Goal: Task Accomplishment & Management: Complete application form

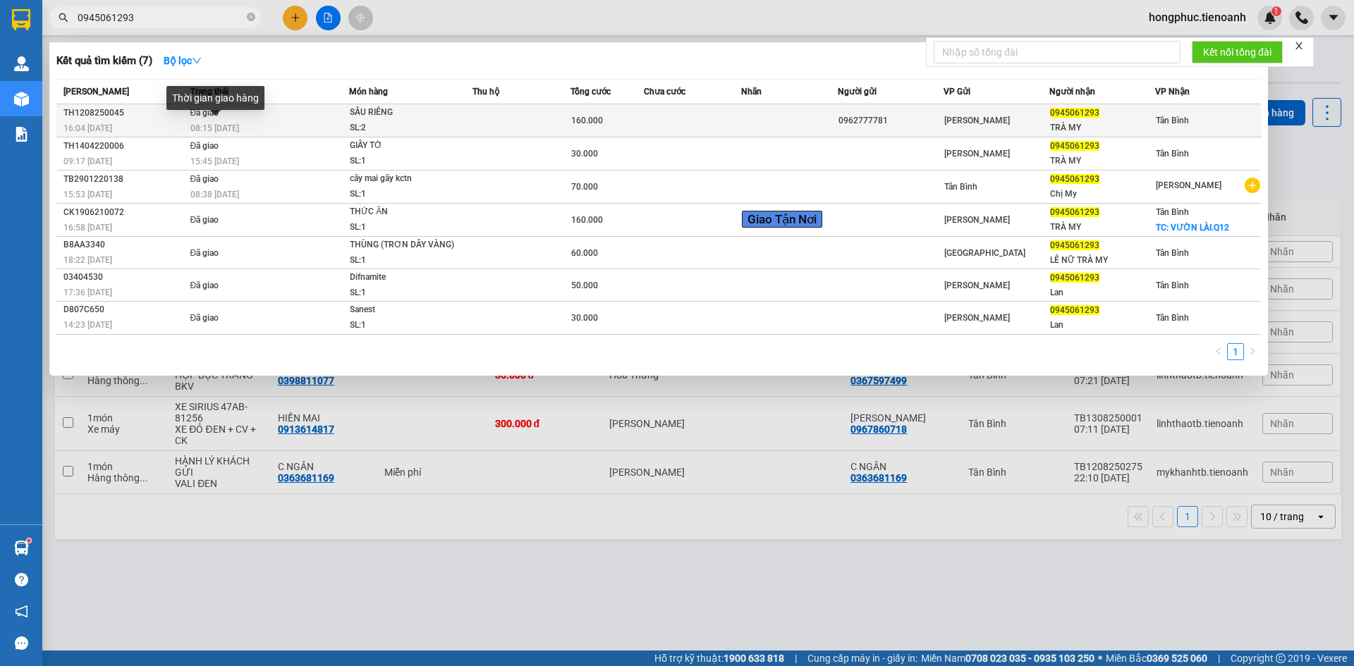
type input "0945061293"
click at [278, 126] on div "08:15 [DATE]" at bounding box center [269, 129] width 159 height 16
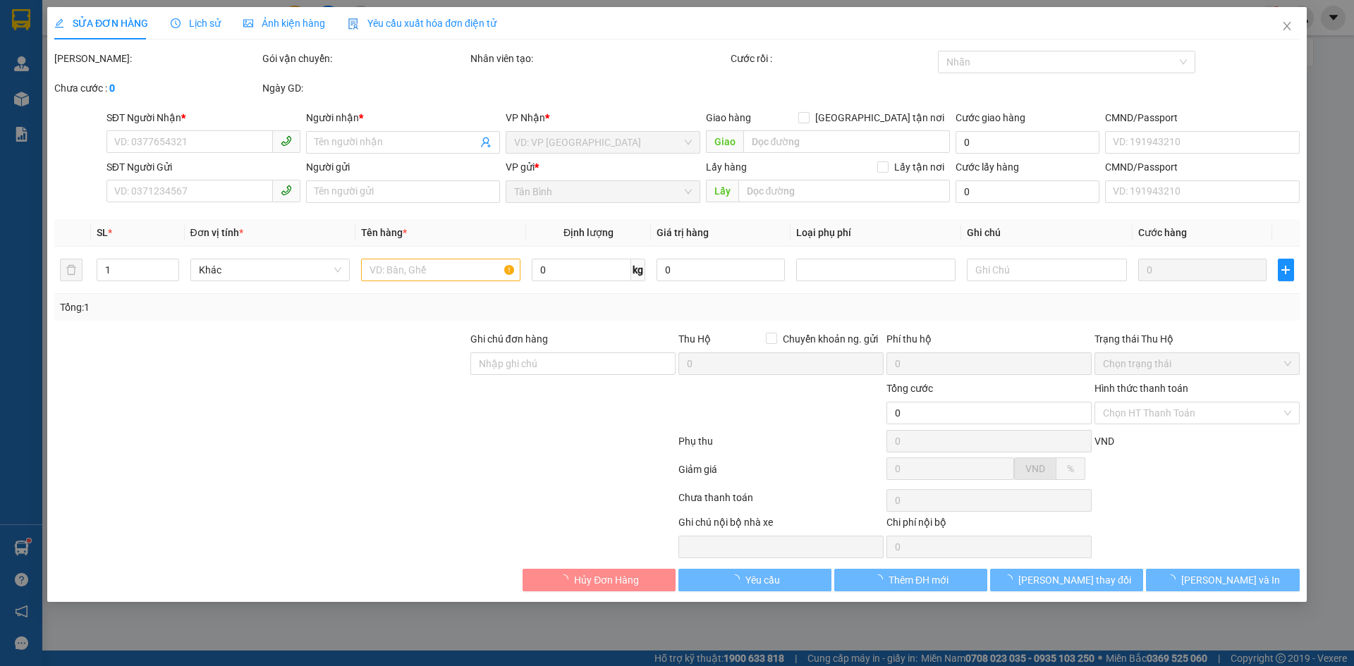
type input "0945061293"
type input "TRÀ MY"
type input "0962777781"
type input "1T ĐANG Ở TĐ, [STREET_ADDRESS]"
type input "160.000"
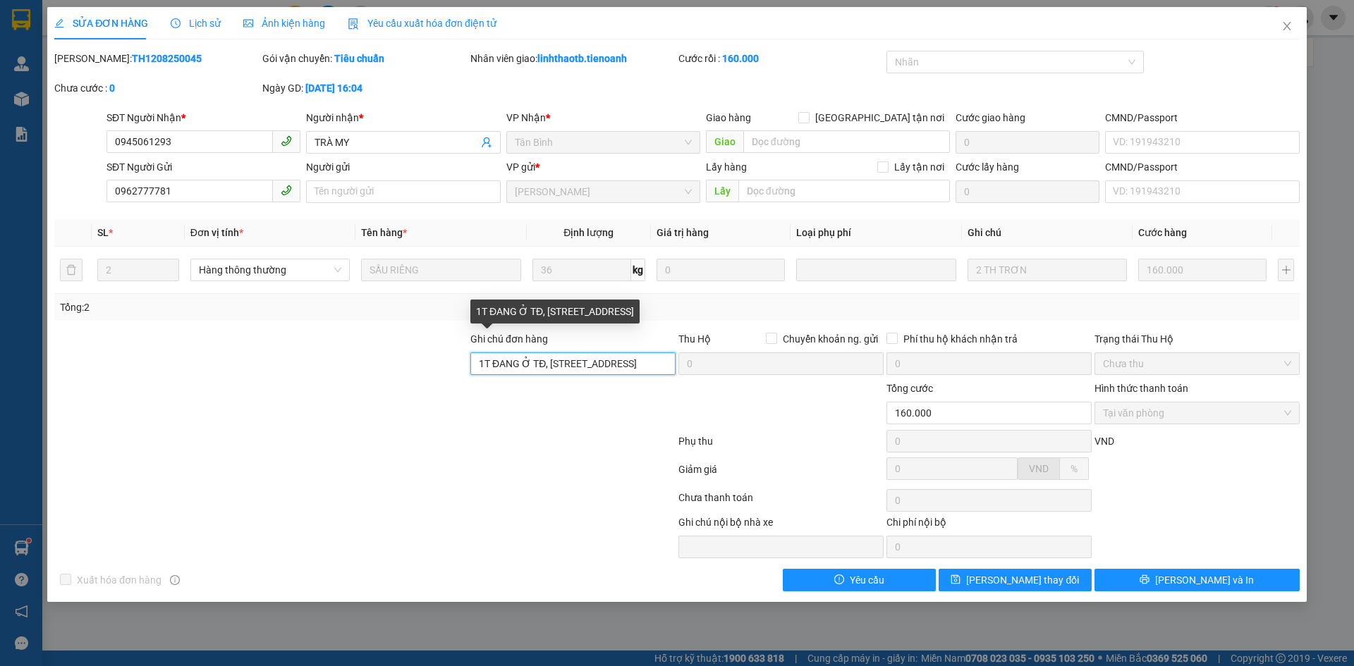
click at [509, 368] on input "1T ĐANG Ở TĐ, [STREET_ADDRESS]" at bounding box center [572, 364] width 205 height 23
click at [576, 364] on input "1T ĐANG Ở TĐ, [STREET_ADDRESS]" at bounding box center [572, 364] width 205 height 23
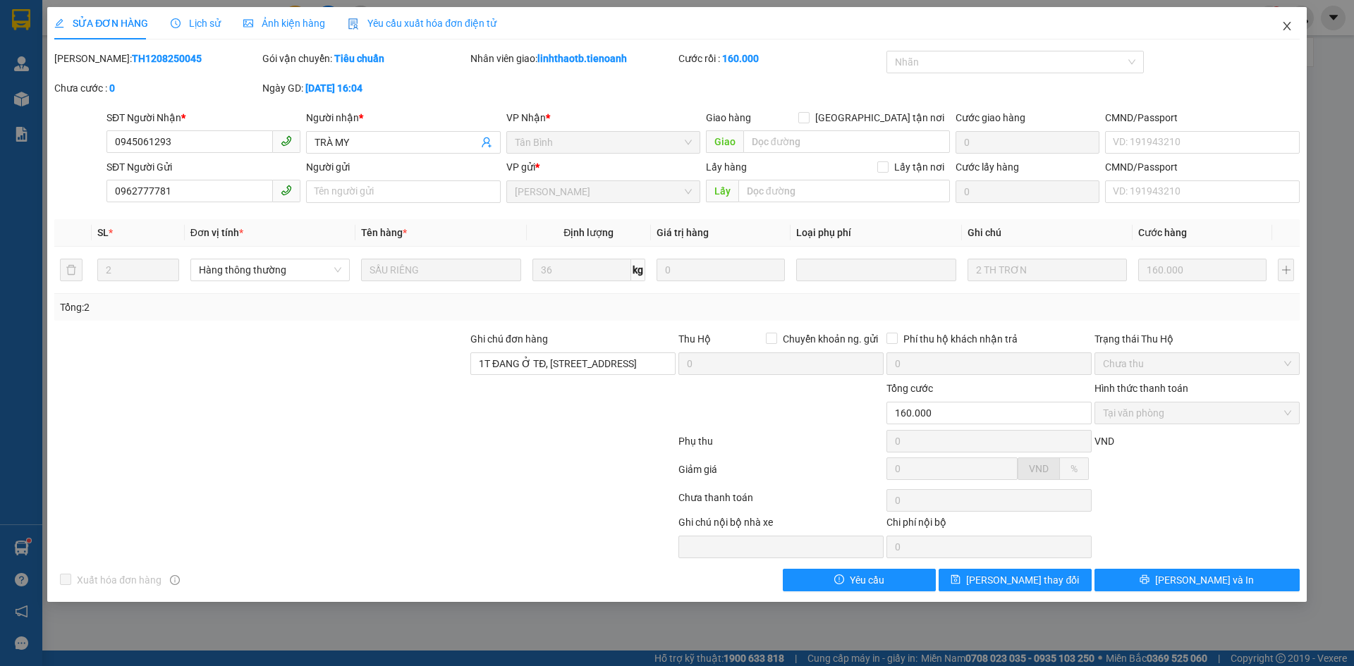
click at [1277, 25] on span "Close" at bounding box center [1286, 26] width 39 height 39
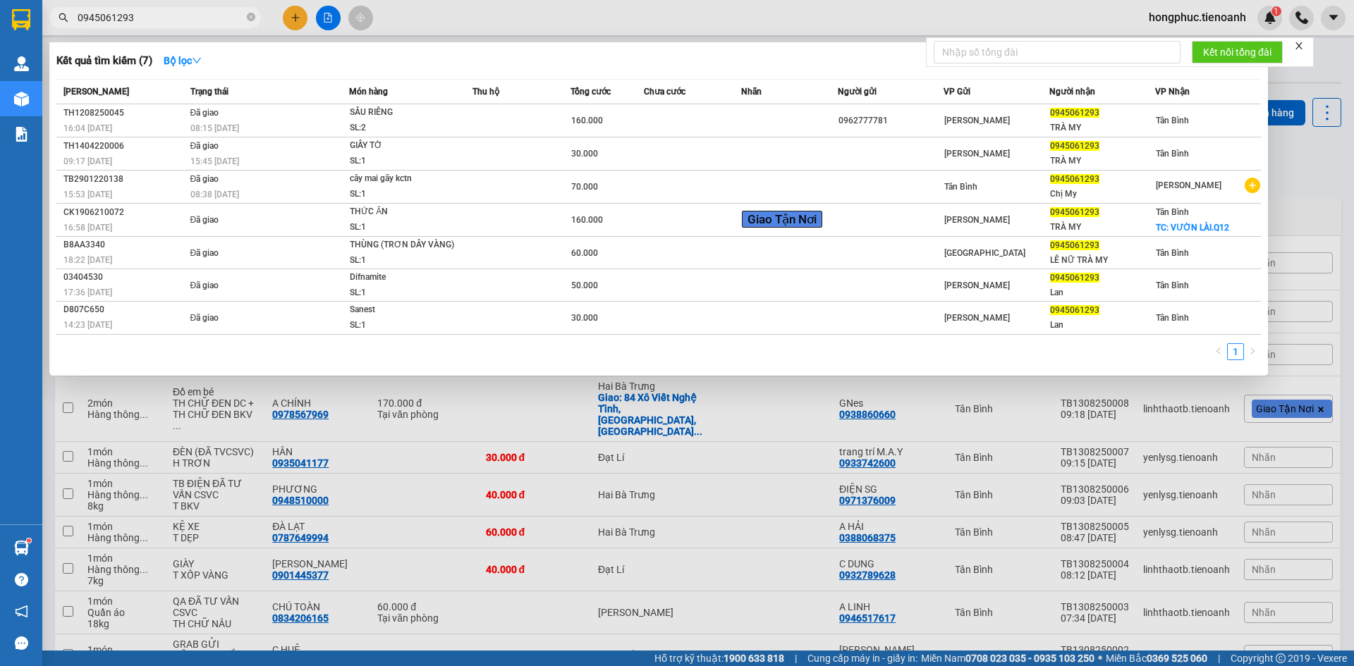
click at [182, 18] on input "0945061293" at bounding box center [161, 18] width 166 height 16
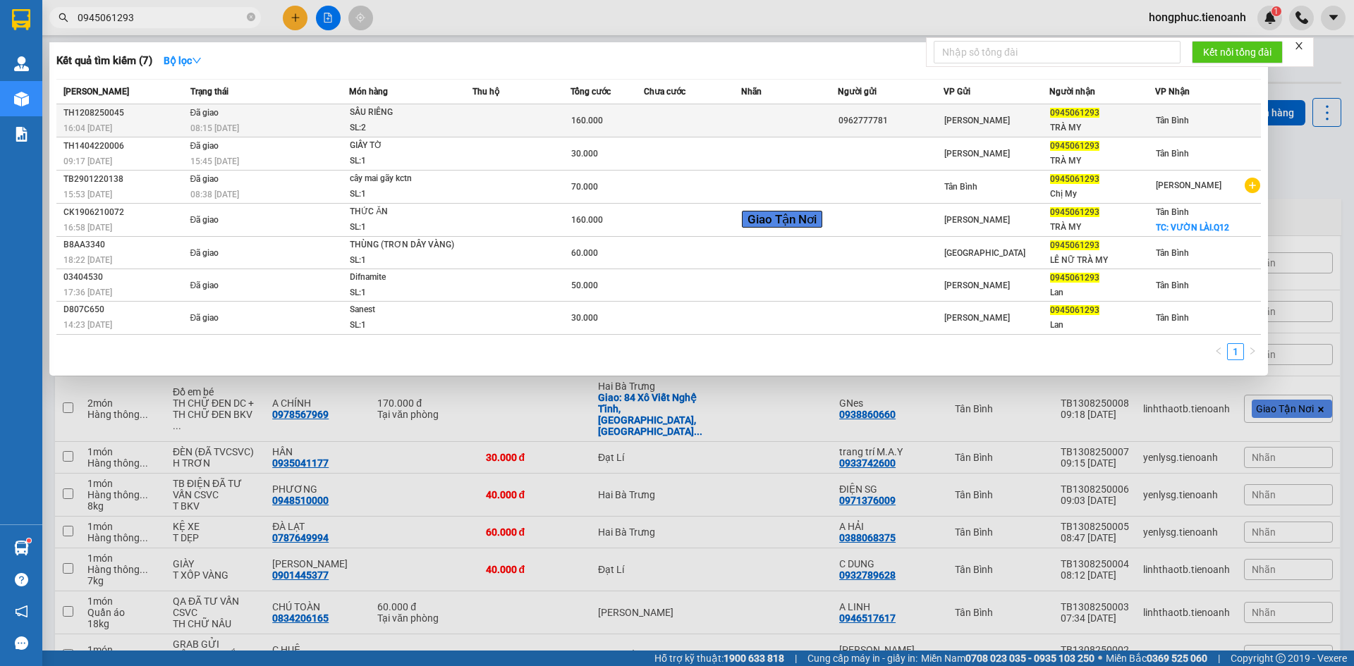
click at [189, 118] on td "Đã giao 08:15 [DATE]" at bounding box center [268, 120] width 163 height 33
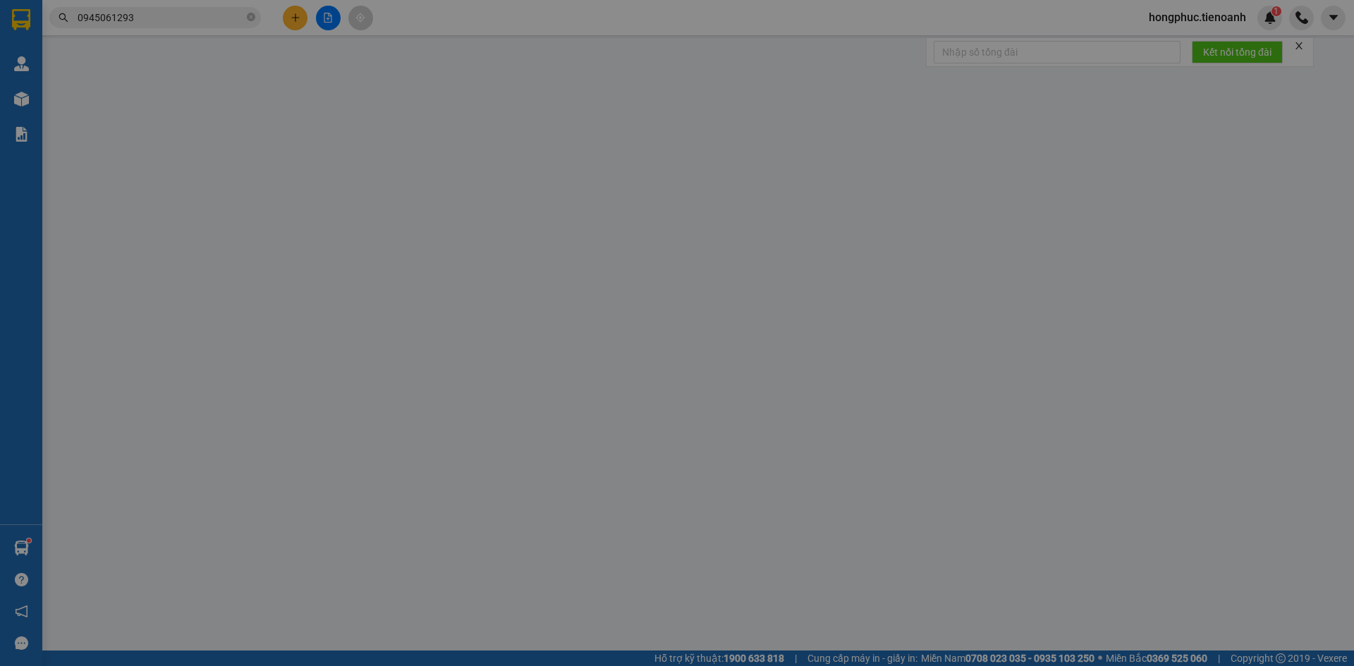
type input "0945061293"
type input "TRÀ MY"
type input "0962777781"
type input "1T ĐANG Ở TĐ, [STREET_ADDRESS]"
type input "160.000"
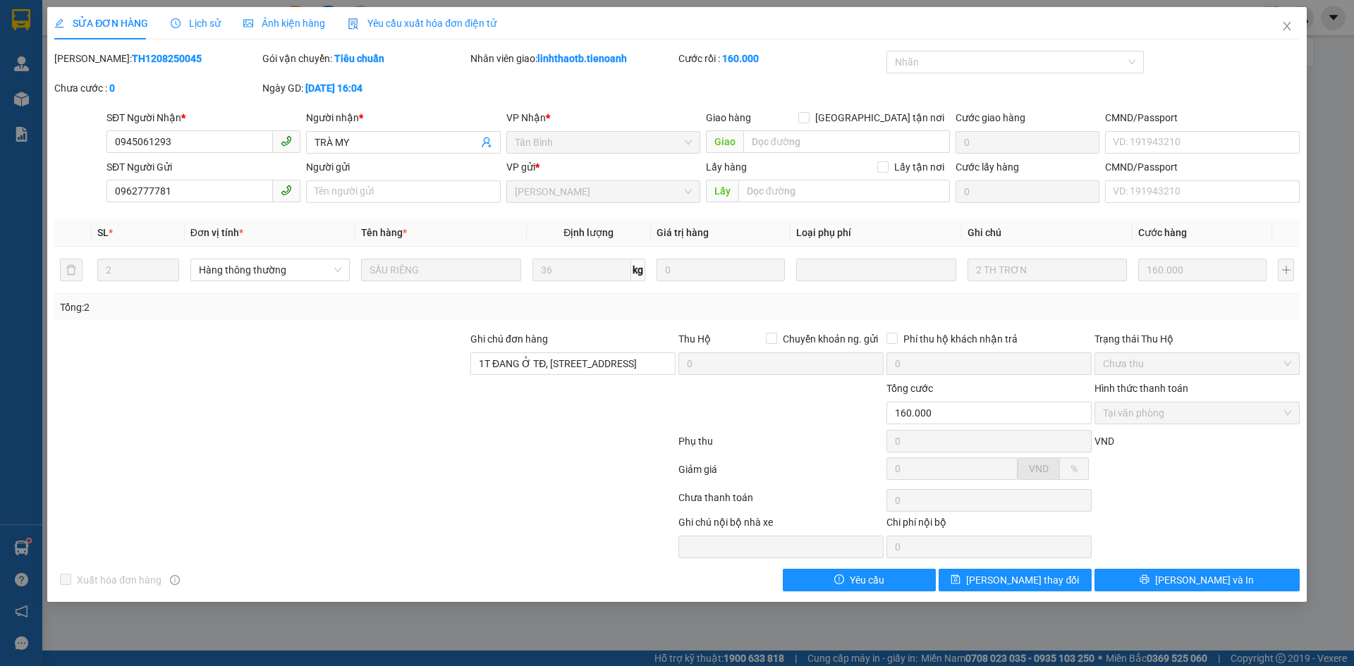
click at [202, 23] on span "Lịch sử" at bounding box center [196, 23] width 50 height 11
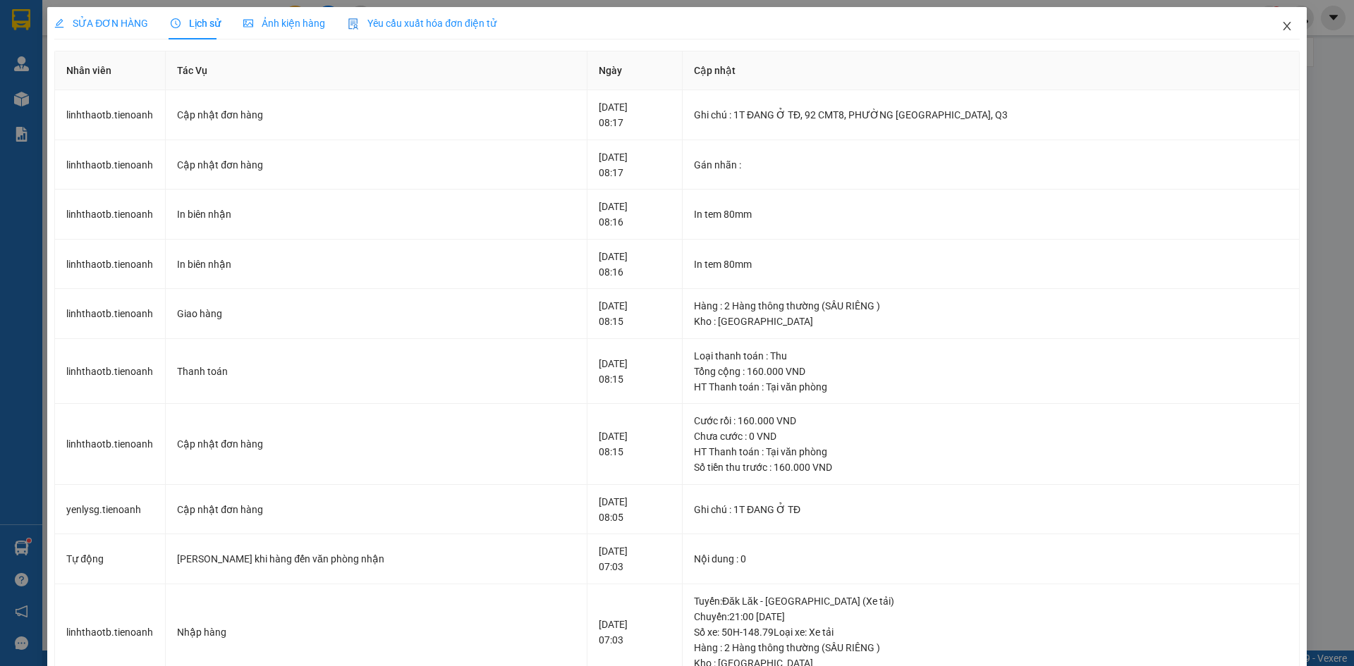
click at [1281, 26] on icon "close" at bounding box center [1286, 25] width 11 height 11
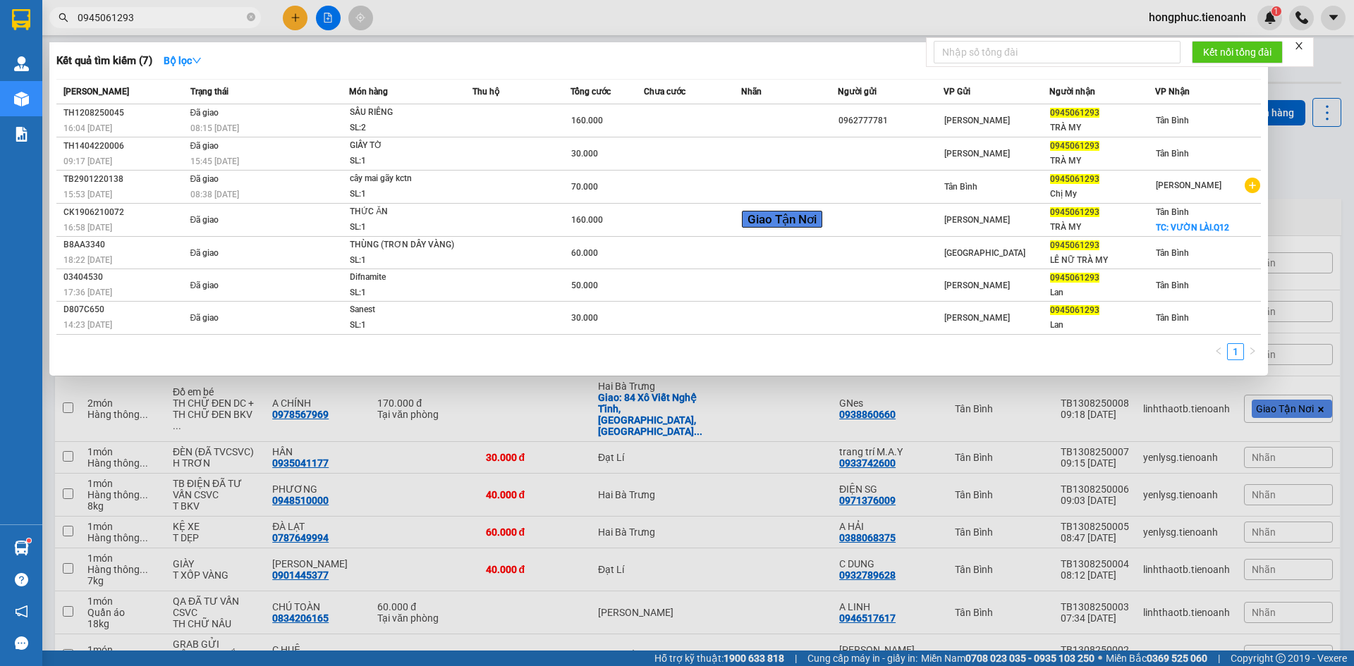
click at [188, 16] on input "0945061293" at bounding box center [161, 18] width 166 height 16
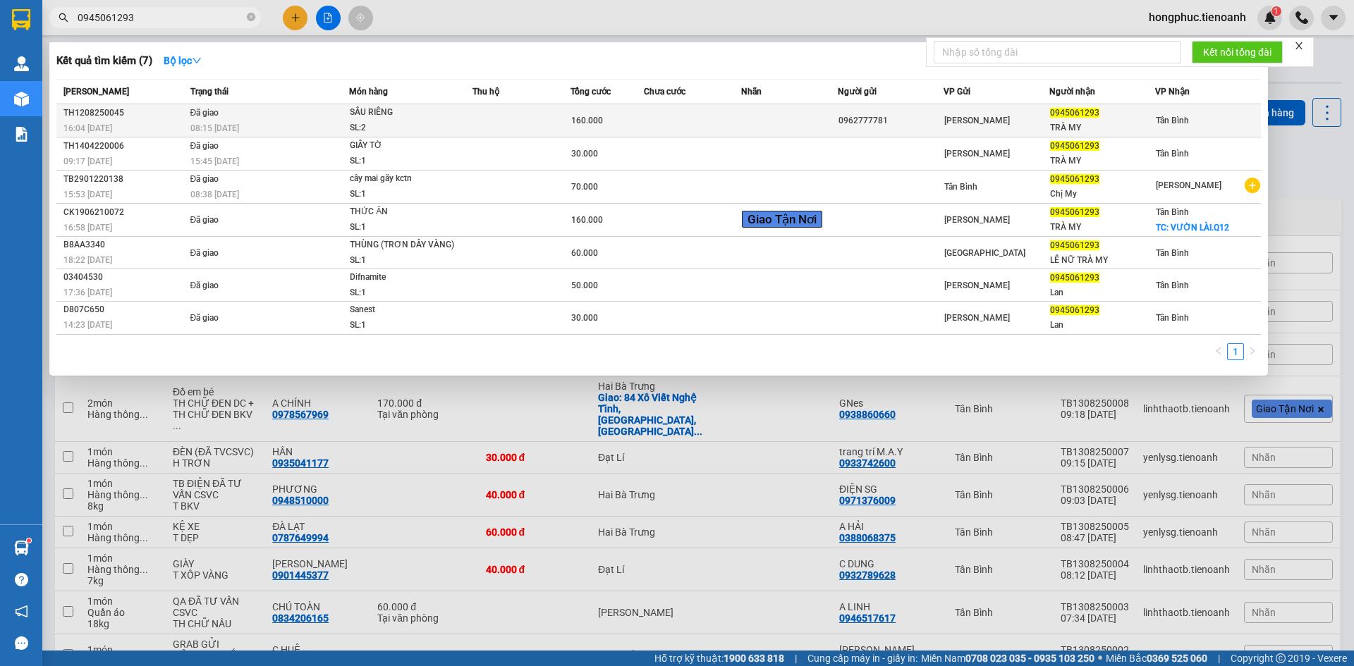
click at [226, 122] on span "08:15 [DATE]" at bounding box center [214, 127] width 49 height 11
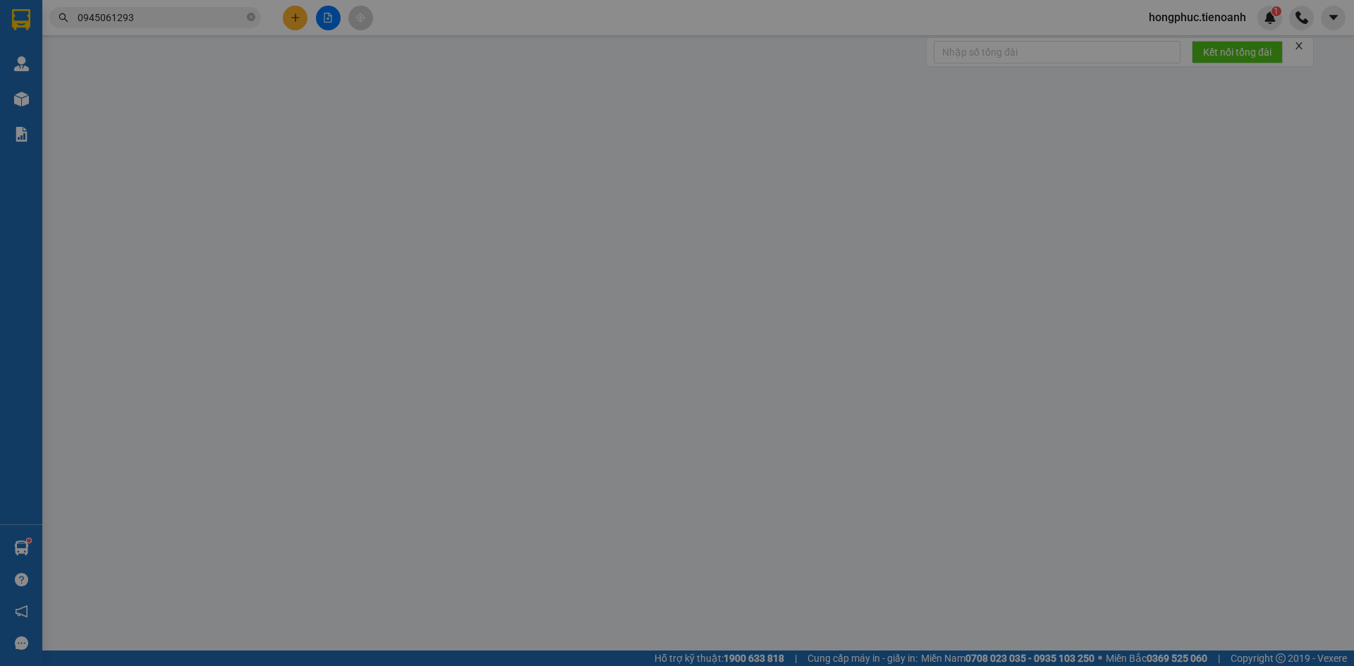
type input "0945061293"
type input "TRÀ MY"
type input "0962777781"
type input "1T ĐANG Ở TĐ, [STREET_ADDRESS]"
type input "160.000"
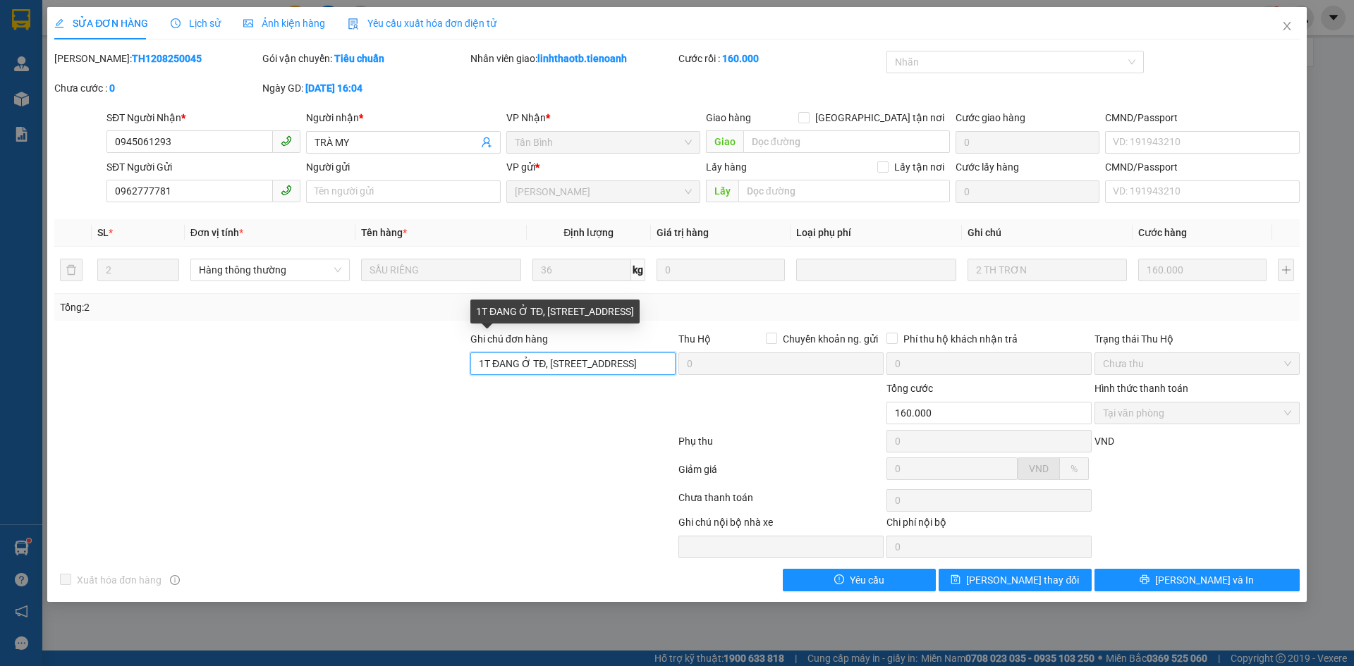
click at [588, 365] on input "1T ĐANG Ở TĐ, [STREET_ADDRESS]" at bounding box center [572, 364] width 205 height 23
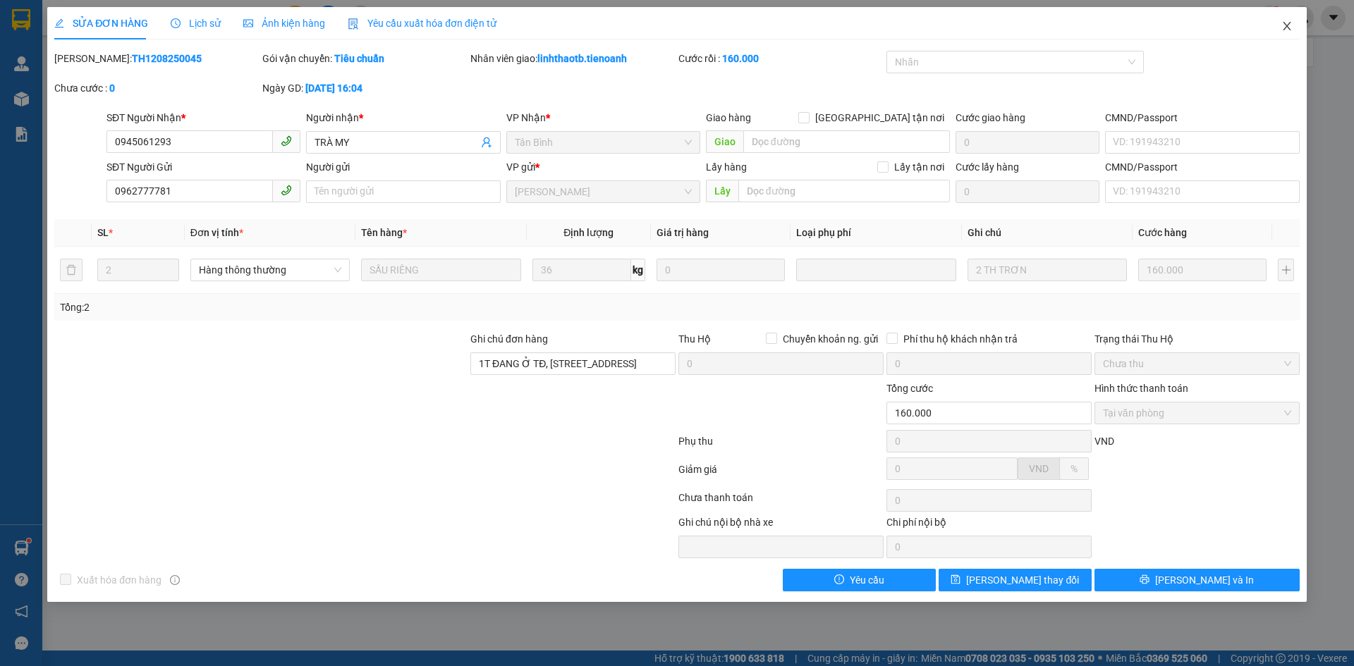
click at [1289, 33] on span "Close" at bounding box center [1286, 26] width 39 height 39
